Goal: Navigation & Orientation: Find specific page/section

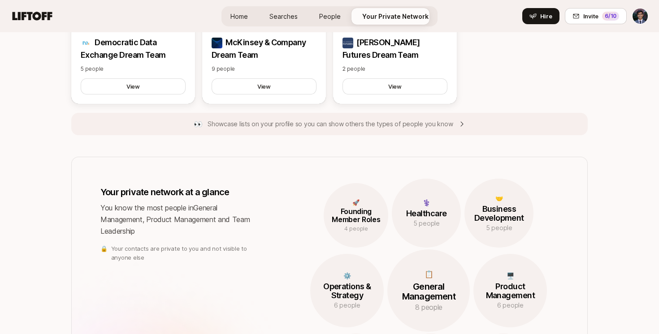
scroll to position [667, 0]
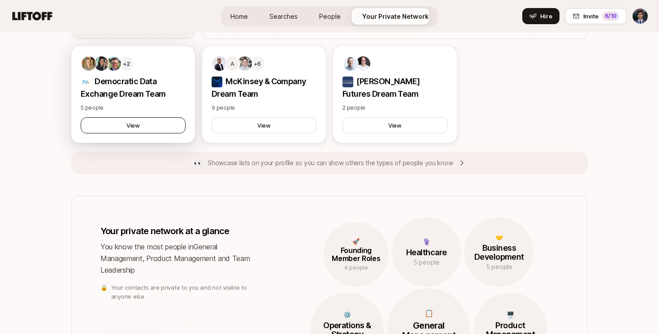
click at [127, 123] on button "View" at bounding box center [133, 125] width 105 height 16
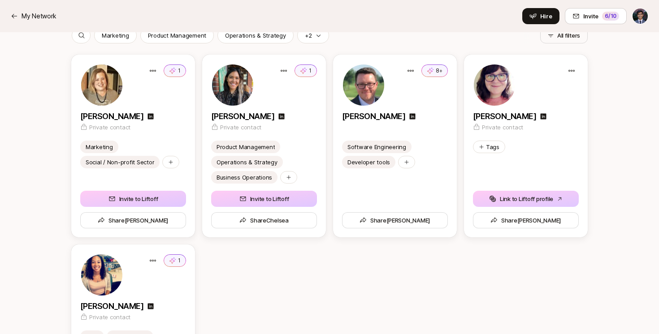
scroll to position [229, 0]
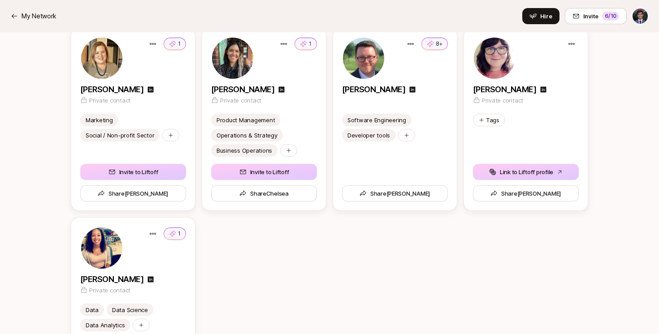
scroll to position [667, 0]
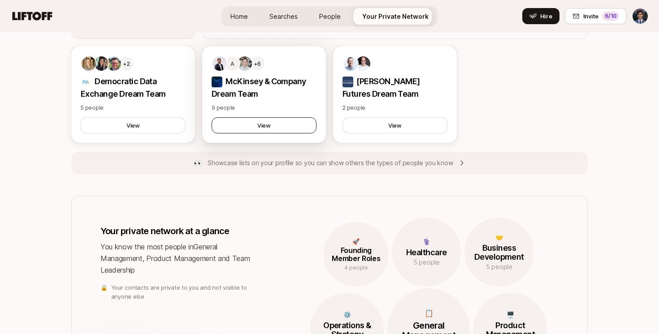
click at [273, 129] on button "View" at bounding box center [264, 125] width 105 height 16
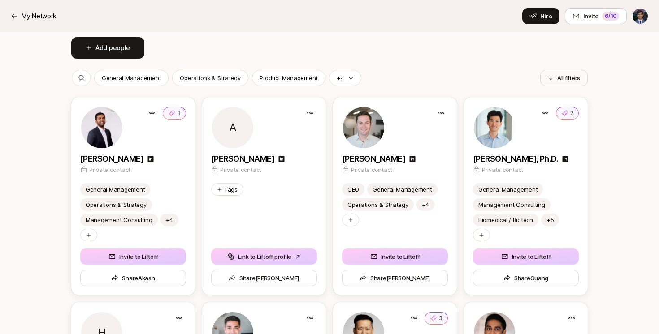
scroll to position [129, 0]
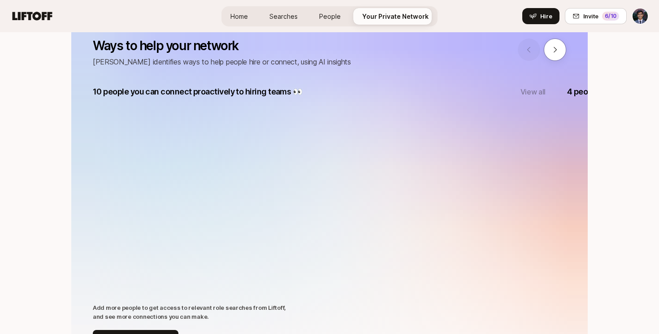
scroll to position [667, 0]
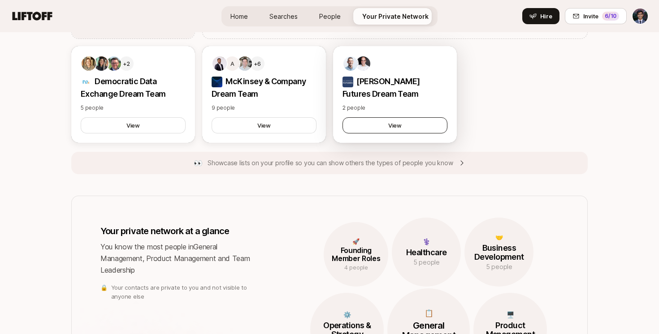
click at [400, 120] on button "View" at bounding box center [394, 125] width 105 height 16
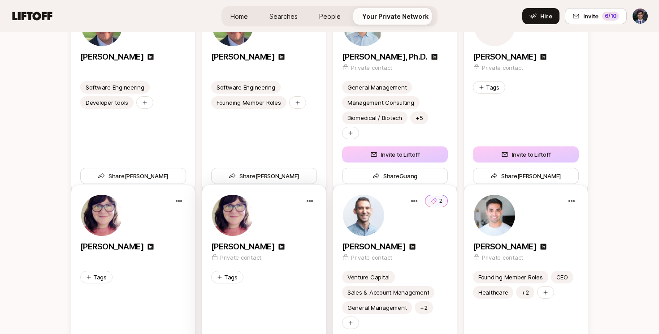
scroll to position [1656, 0]
